Goal: Task Accomplishment & Management: Manage account settings

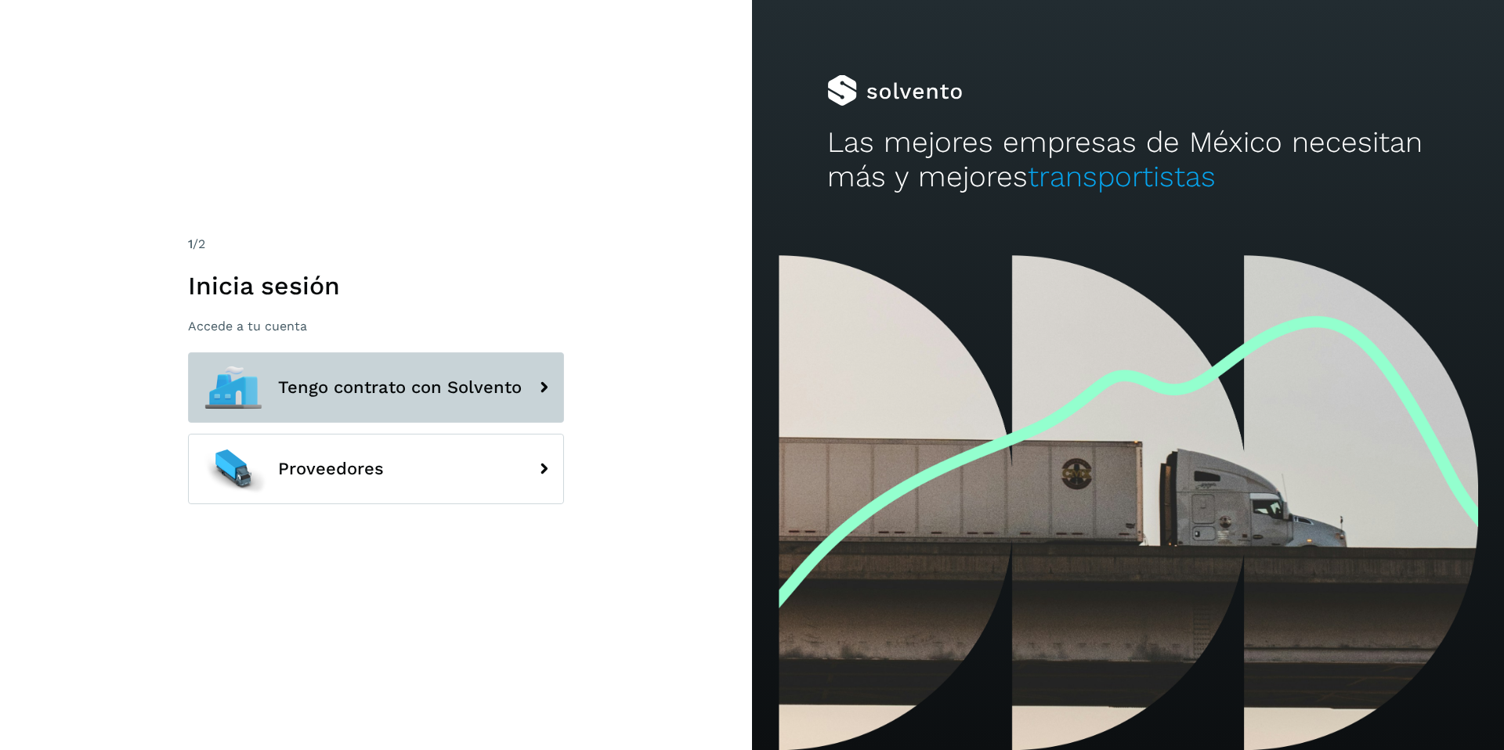
click at [432, 367] on button "Tengo contrato con Solvento" at bounding box center [376, 388] width 376 height 71
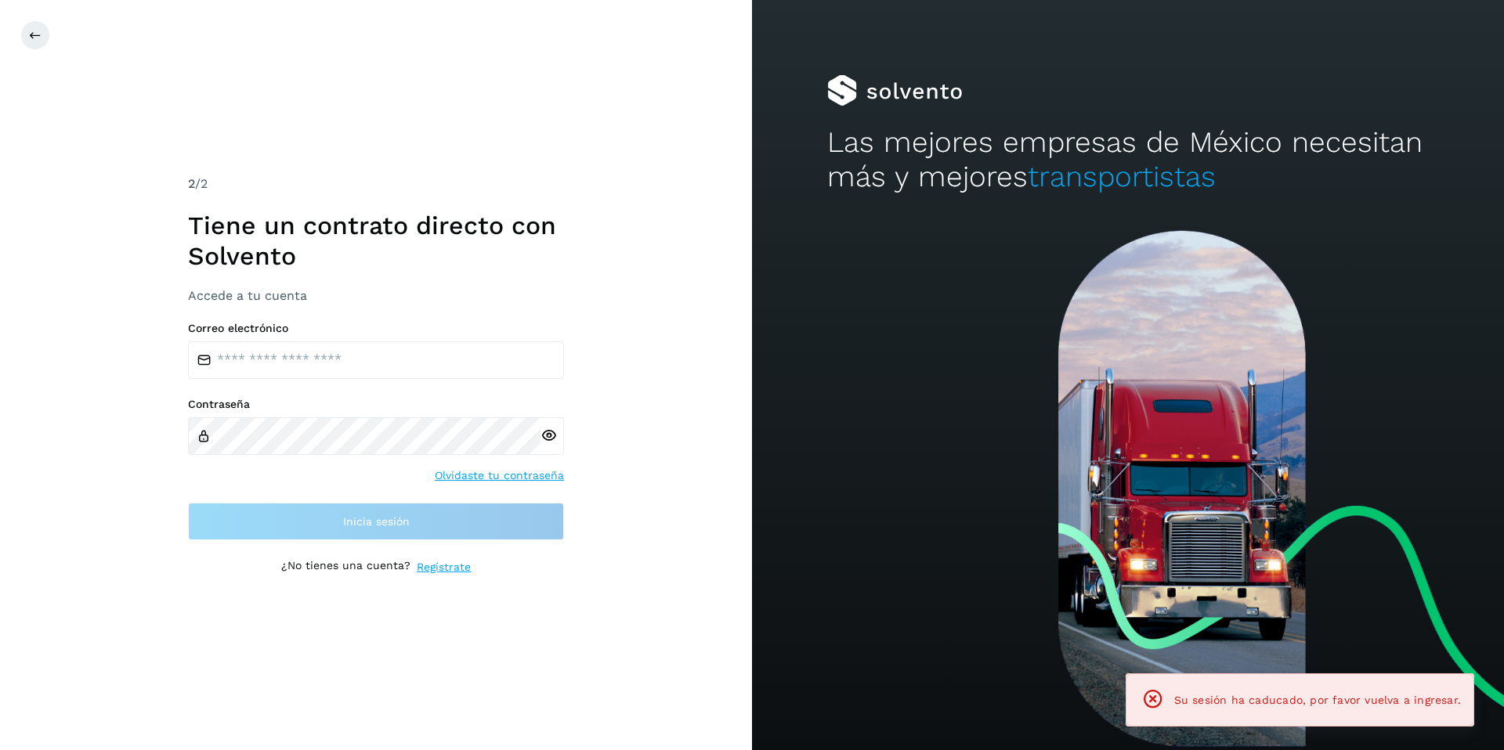
drag, startPoint x: 374, startPoint y: 320, endPoint x: 356, endPoint y: 356, distance: 40.3
click at [374, 321] on div "2 /2 Tiene un contrato directo con Solvento Accede a tu cuenta Correo electróni…" at bounding box center [376, 375] width 376 height 401
click at [332, 370] on input "email" at bounding box center [376, 361] width 376 height 38
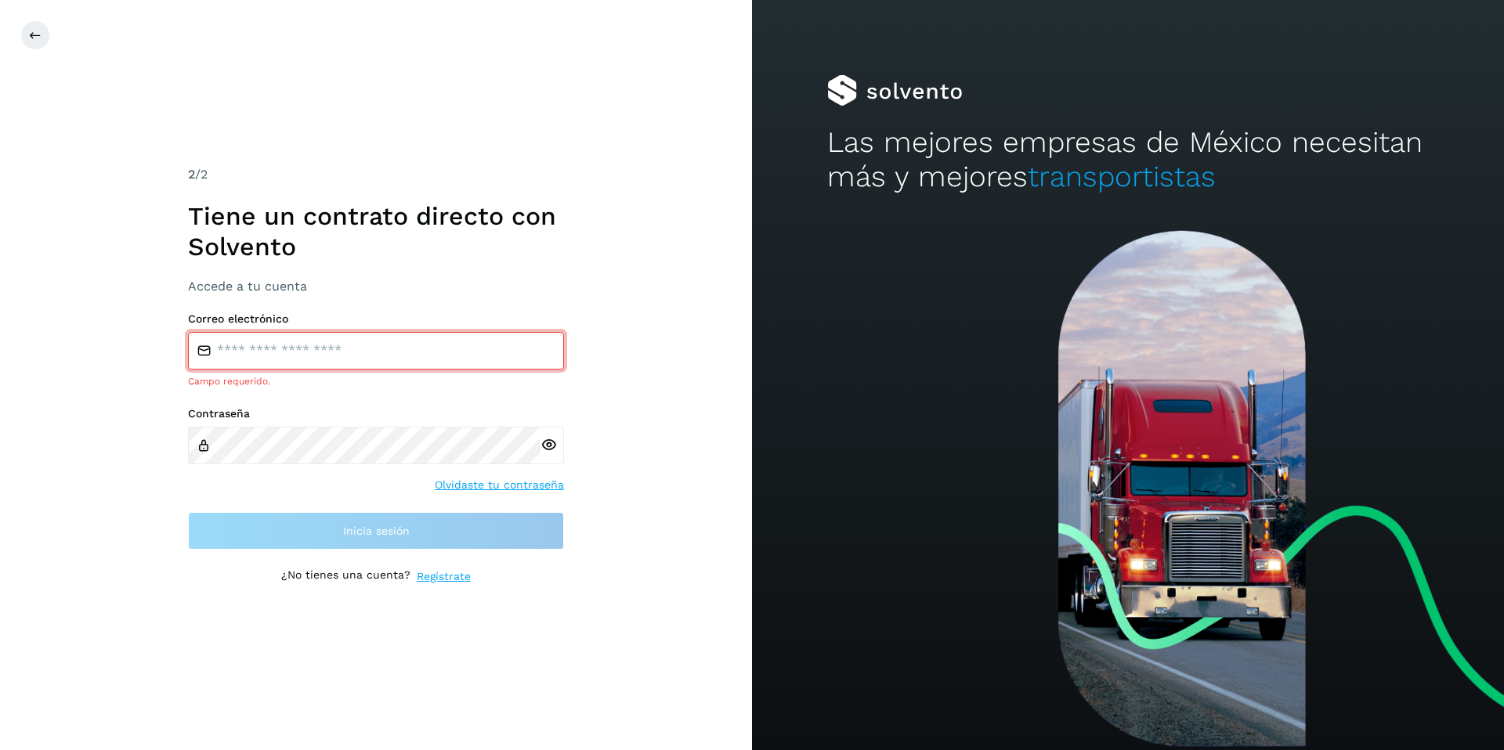
type input "**********"
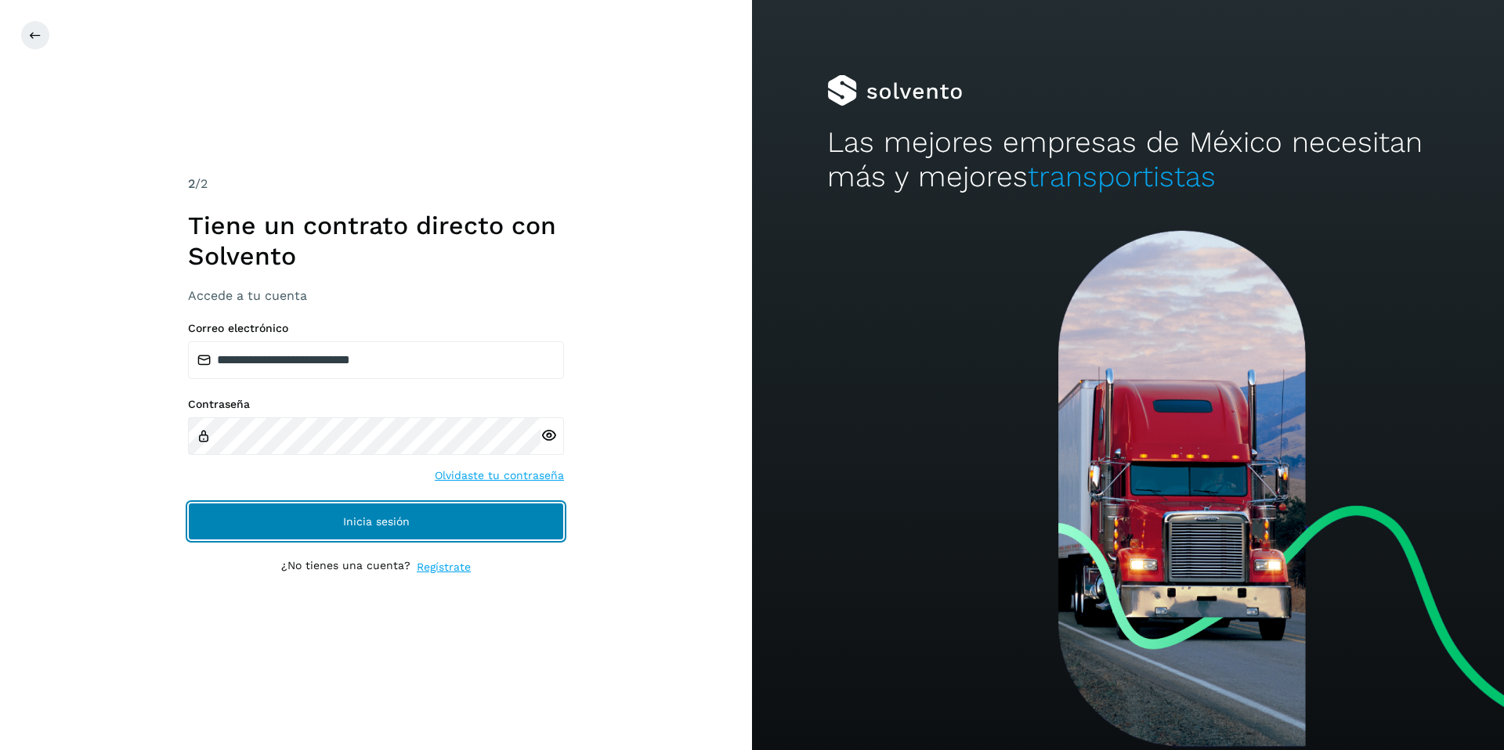
click at [454, 519] on button "Inicia sesión" at bounding box center [376, 522] width 376 height 38
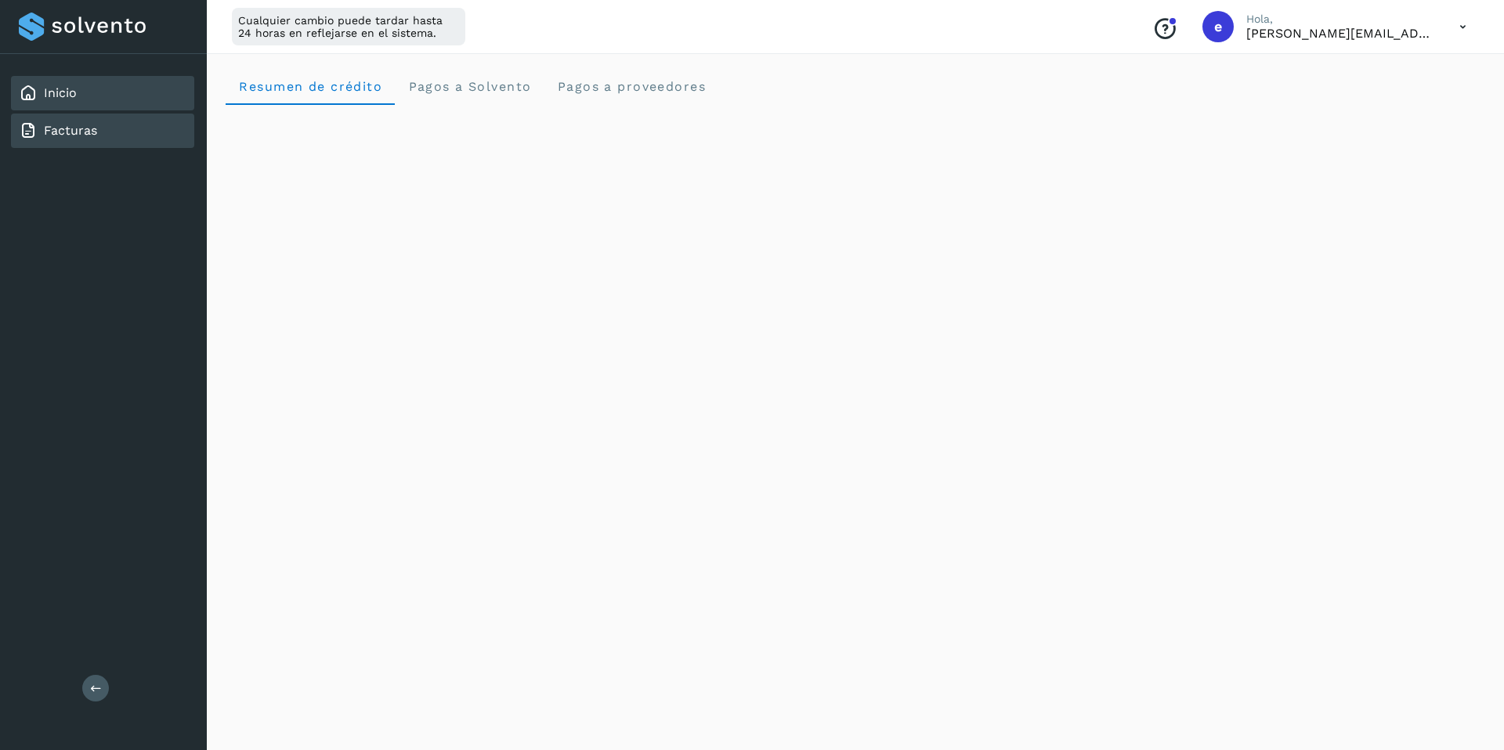
click at [107, 128] on div "Facturas" at bounding box center [102, 131] width 183 height 34
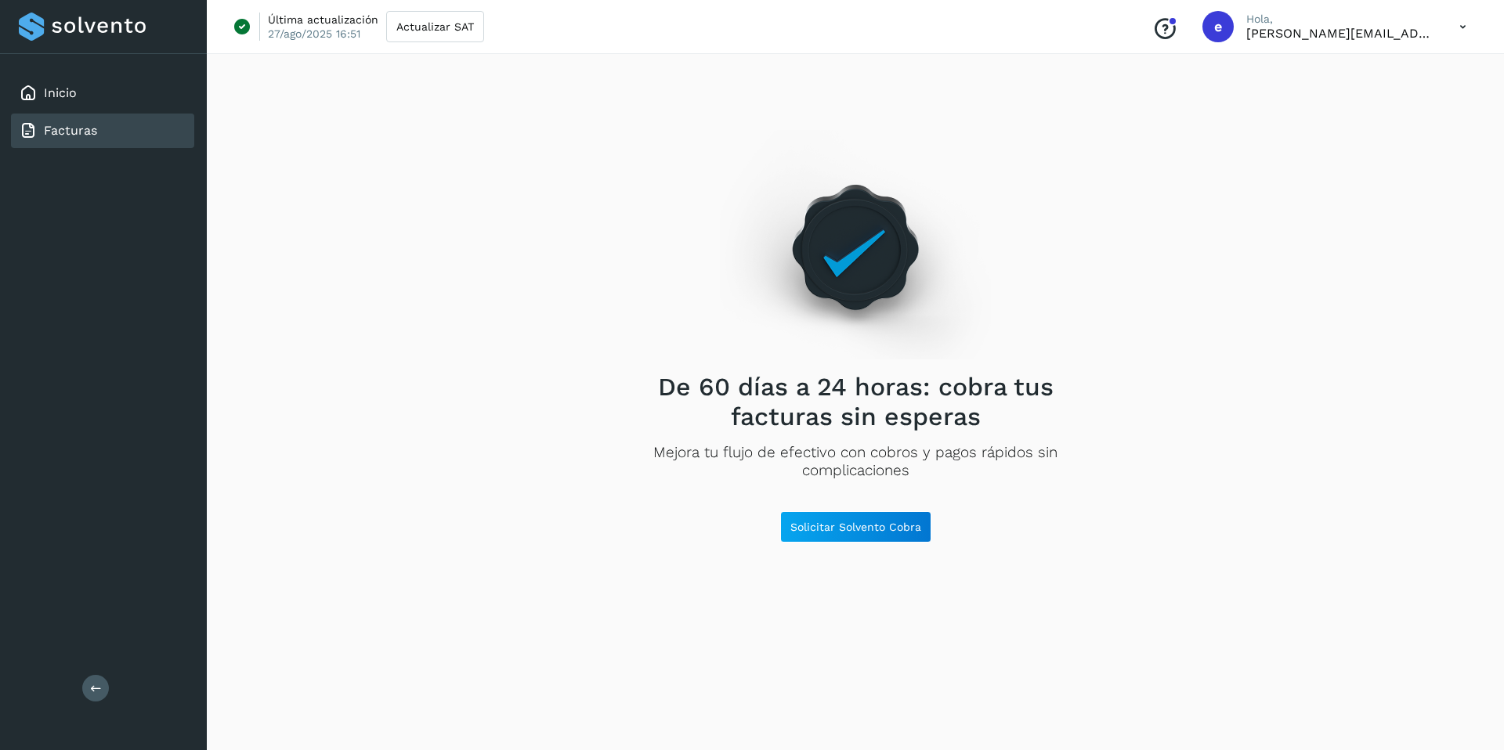
click at [1463, 31] on icon at bounding box center [1463, 27] width 32 height 32
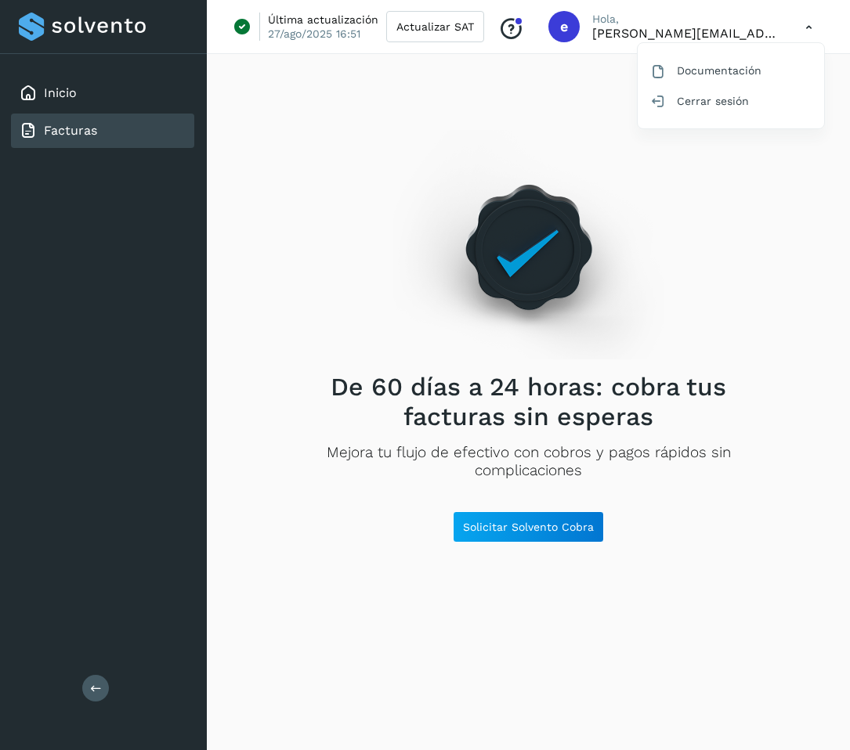
click at [414, 152] on div at bounding box center [425, 375] width 850 height 750
